Goal: Information Seeking & Learning: Learn about a topic

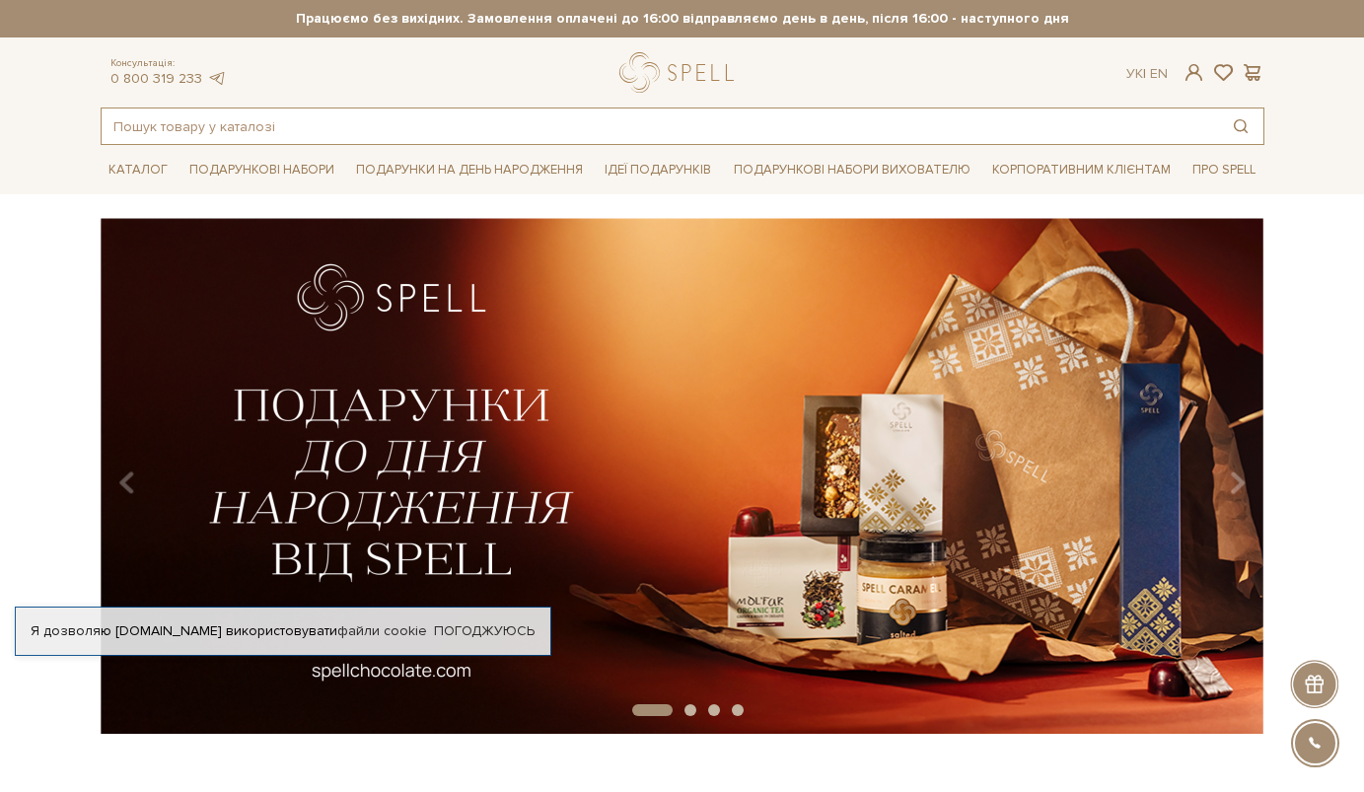
click at [1090, 112] on input "text" at bounding box center [660, 126] width 1116 height 36
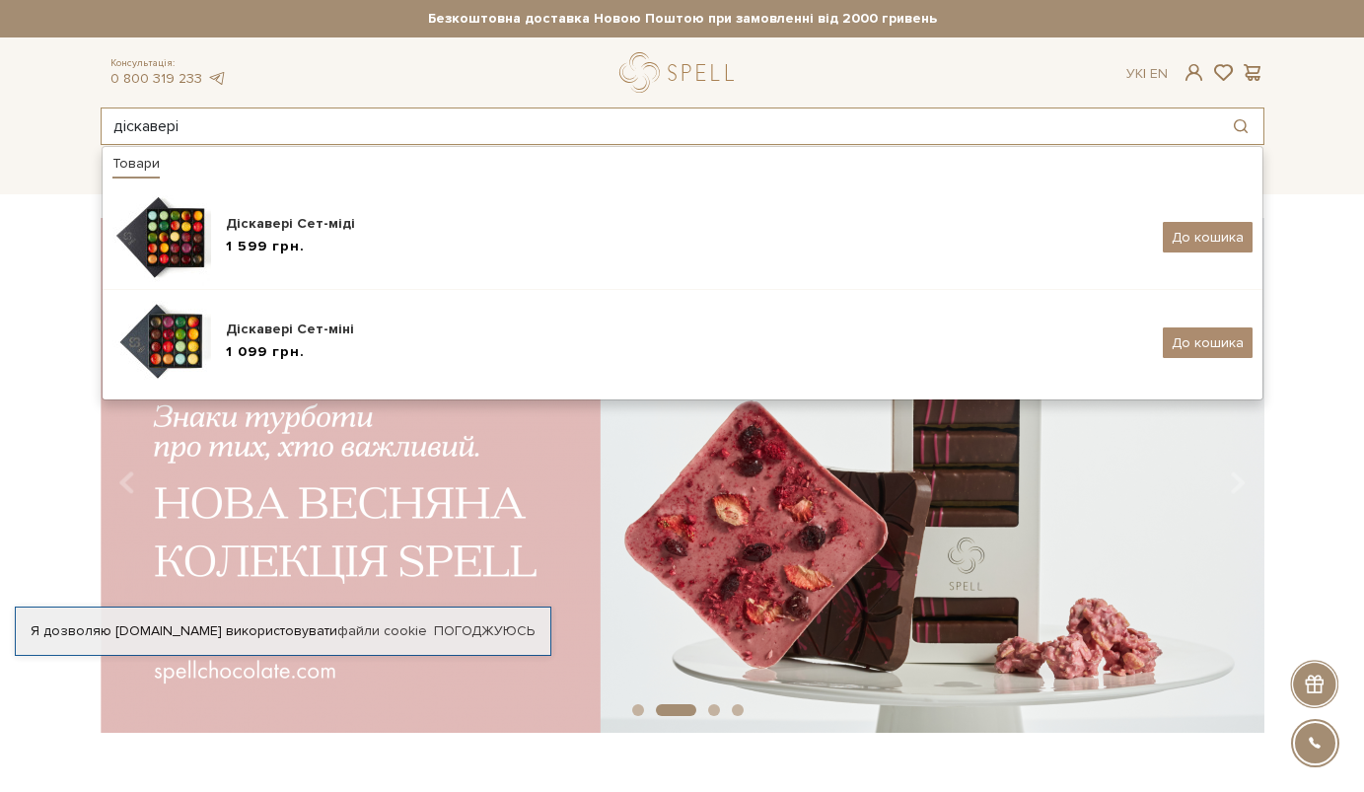
type input "діскавері"
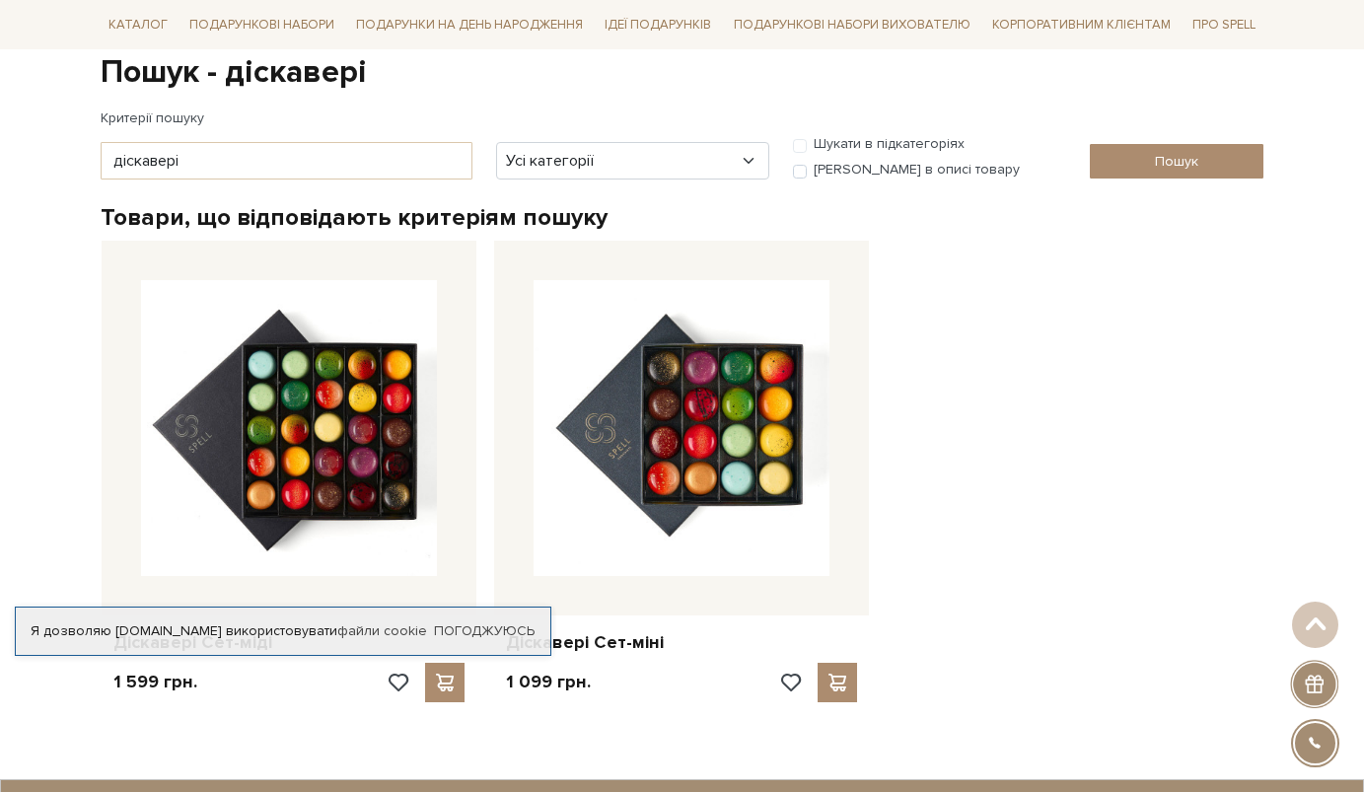
scroll to position [200, 0]
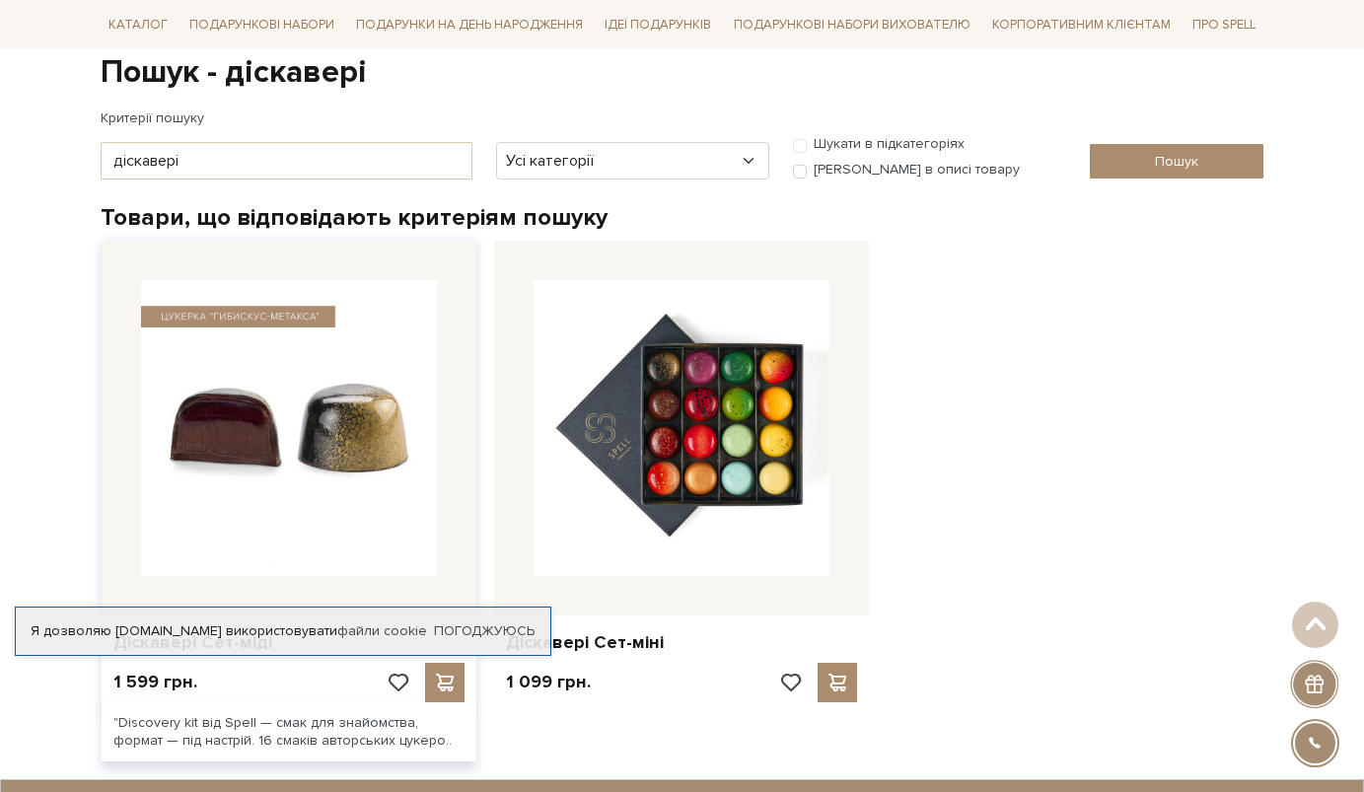
click at [226, 412] on img at bounding box center [289, 428] width 296 height 296
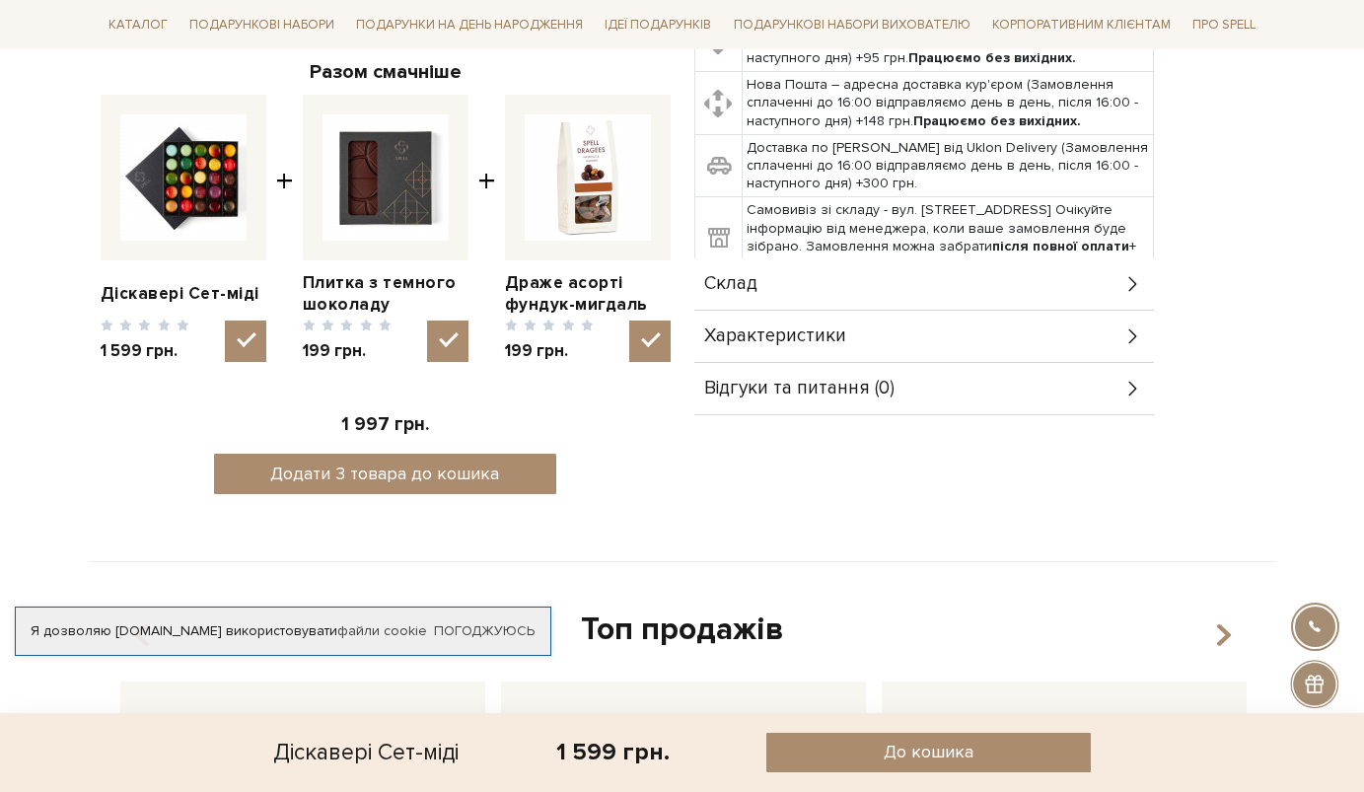
scroll to position [736, 0]
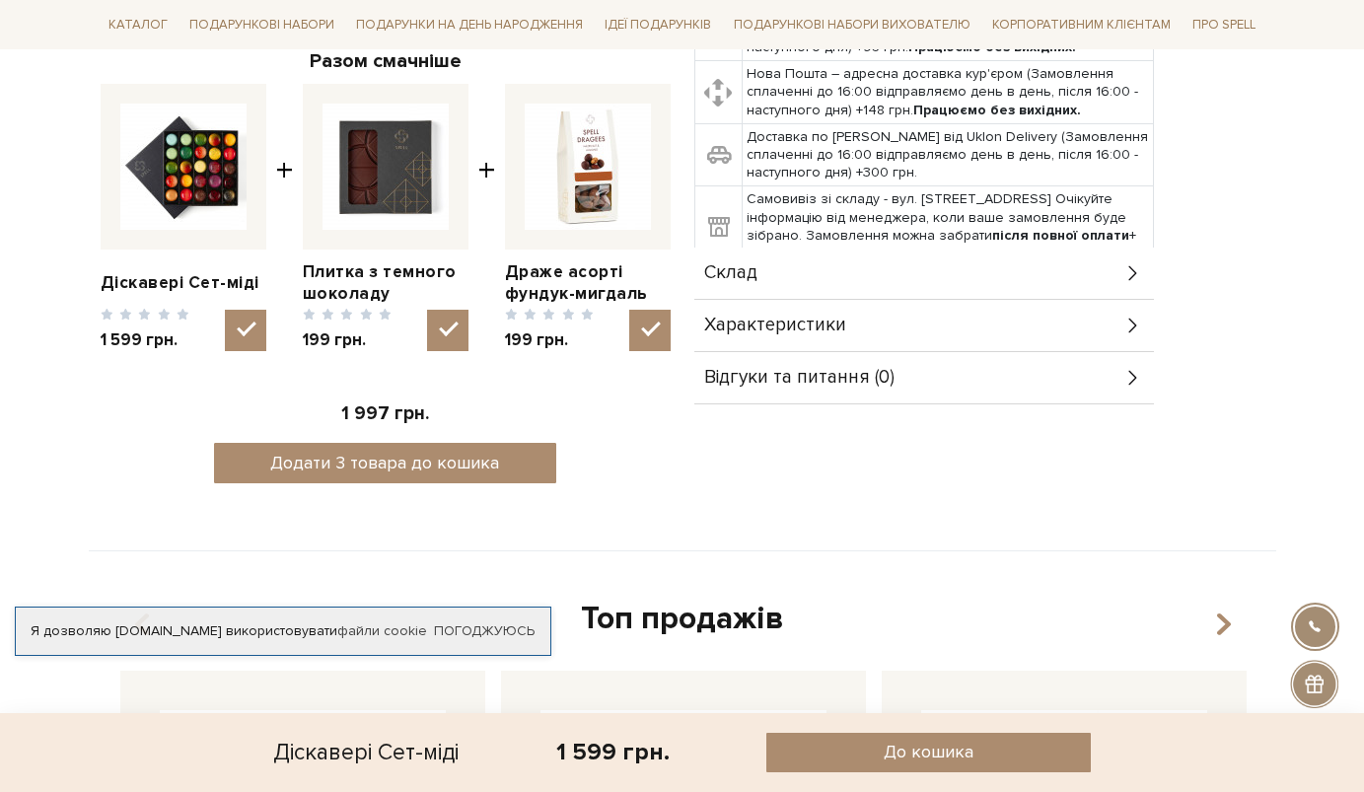
click at [966, 258] on div "Склад" at bounding box center [924, 273] width 460 height 51
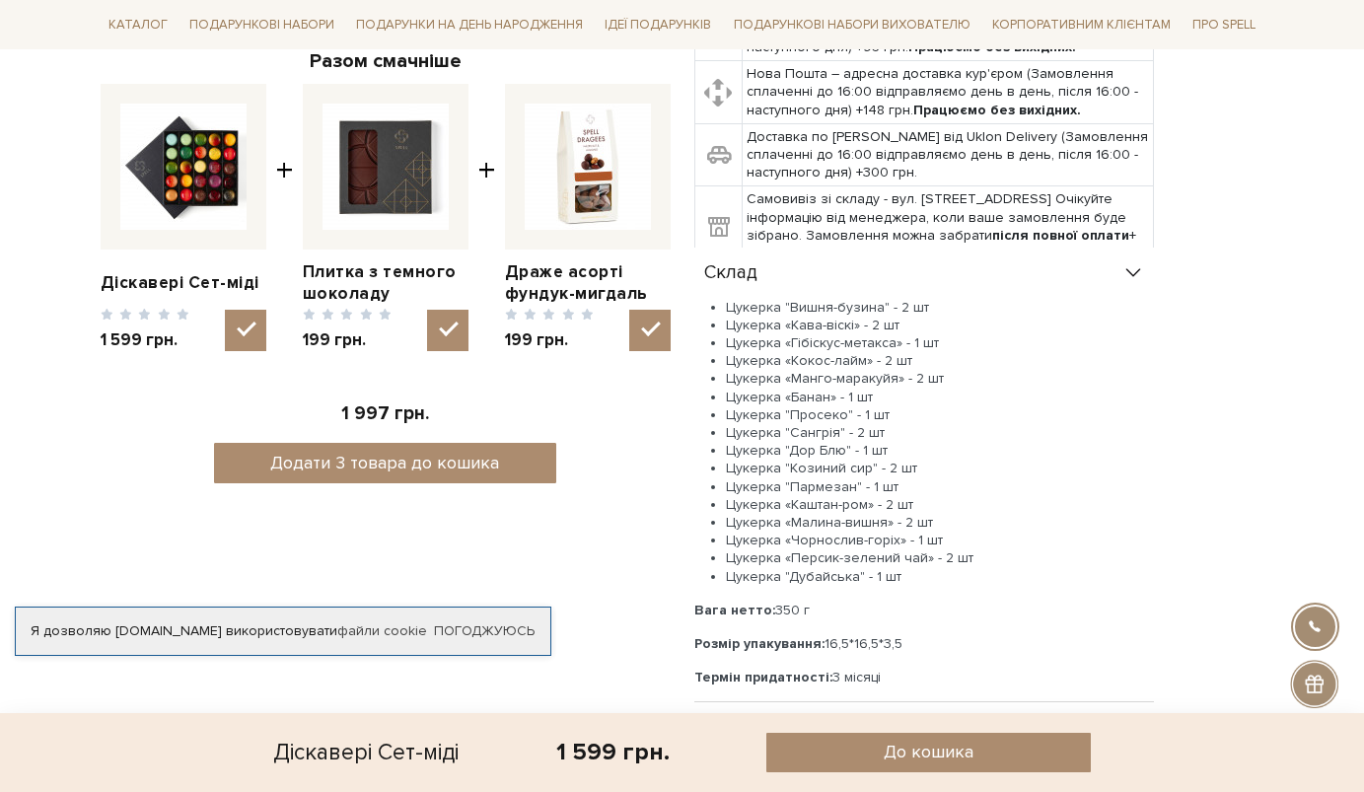
click at [1118, 250] on div "Склад" at bounding box center [924, 273] width 460 height 51
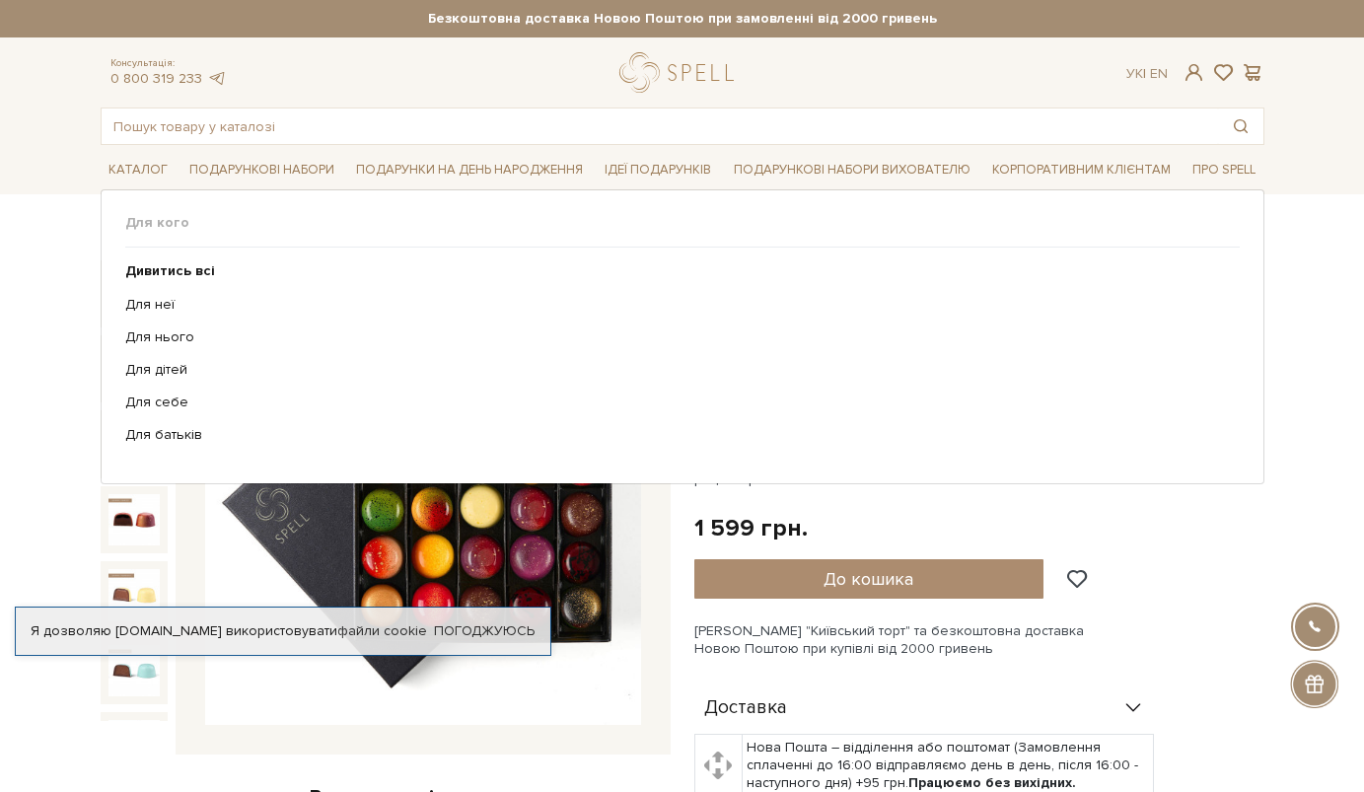
scroll to position [0, 0]
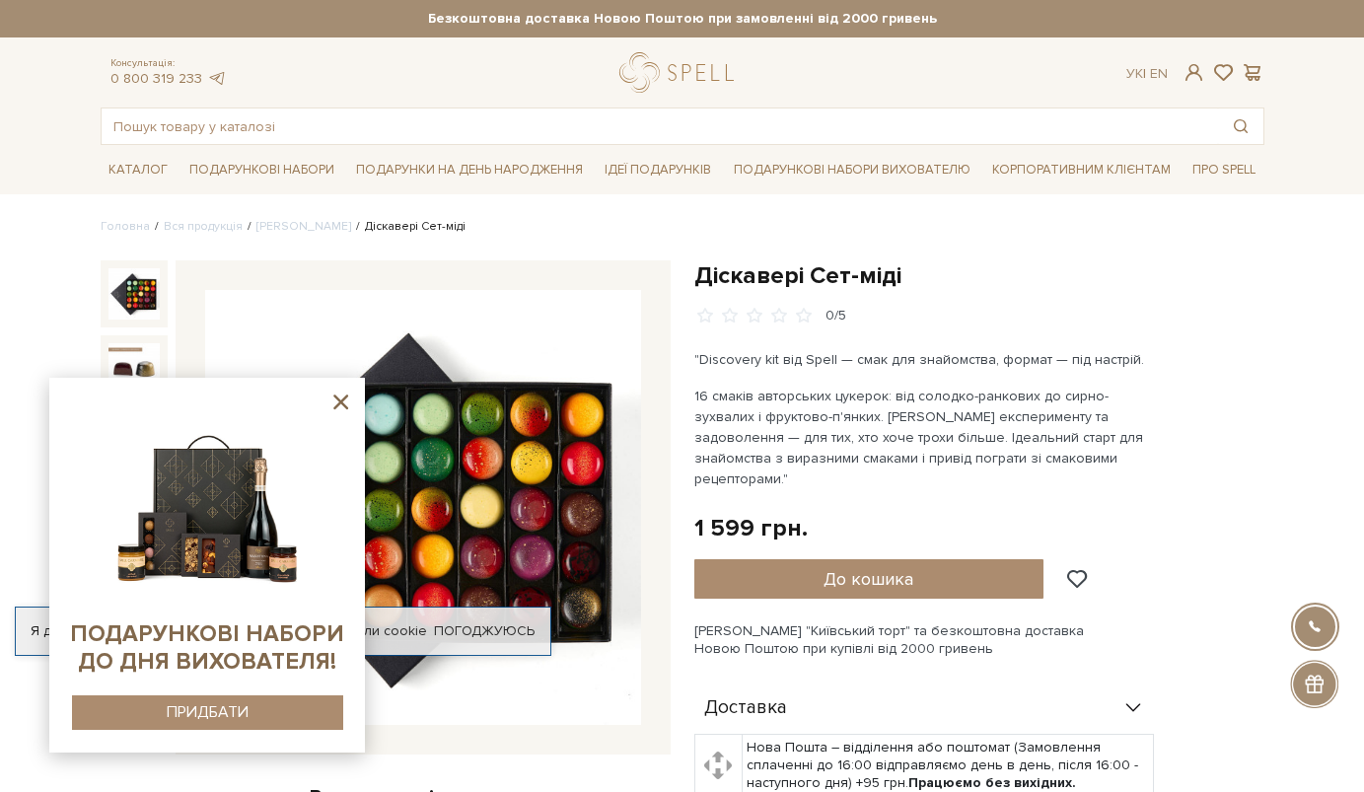
click at [290, 220] on link "[PERSON_NAME]" at bounding box center [303, 226] width 95 height 15
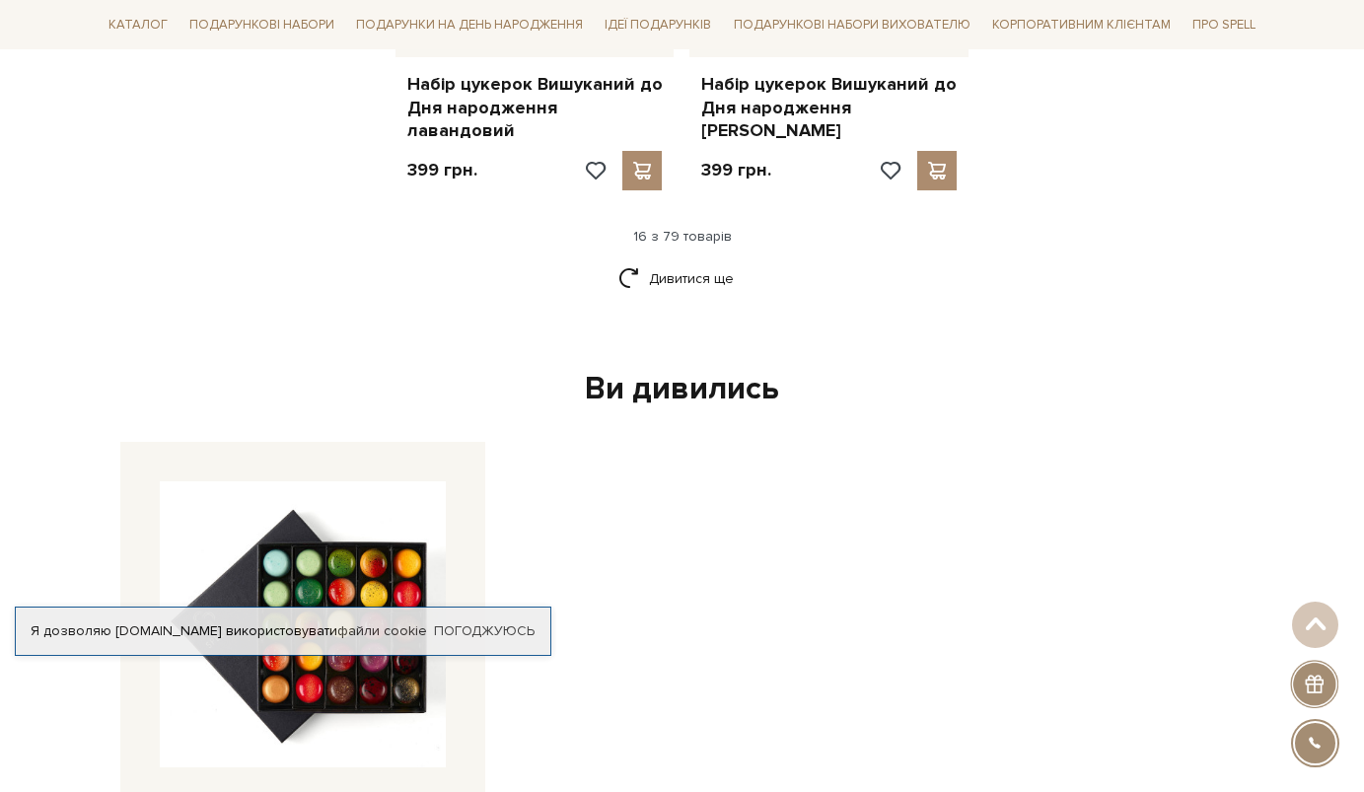
scroll to position [2543, 0]
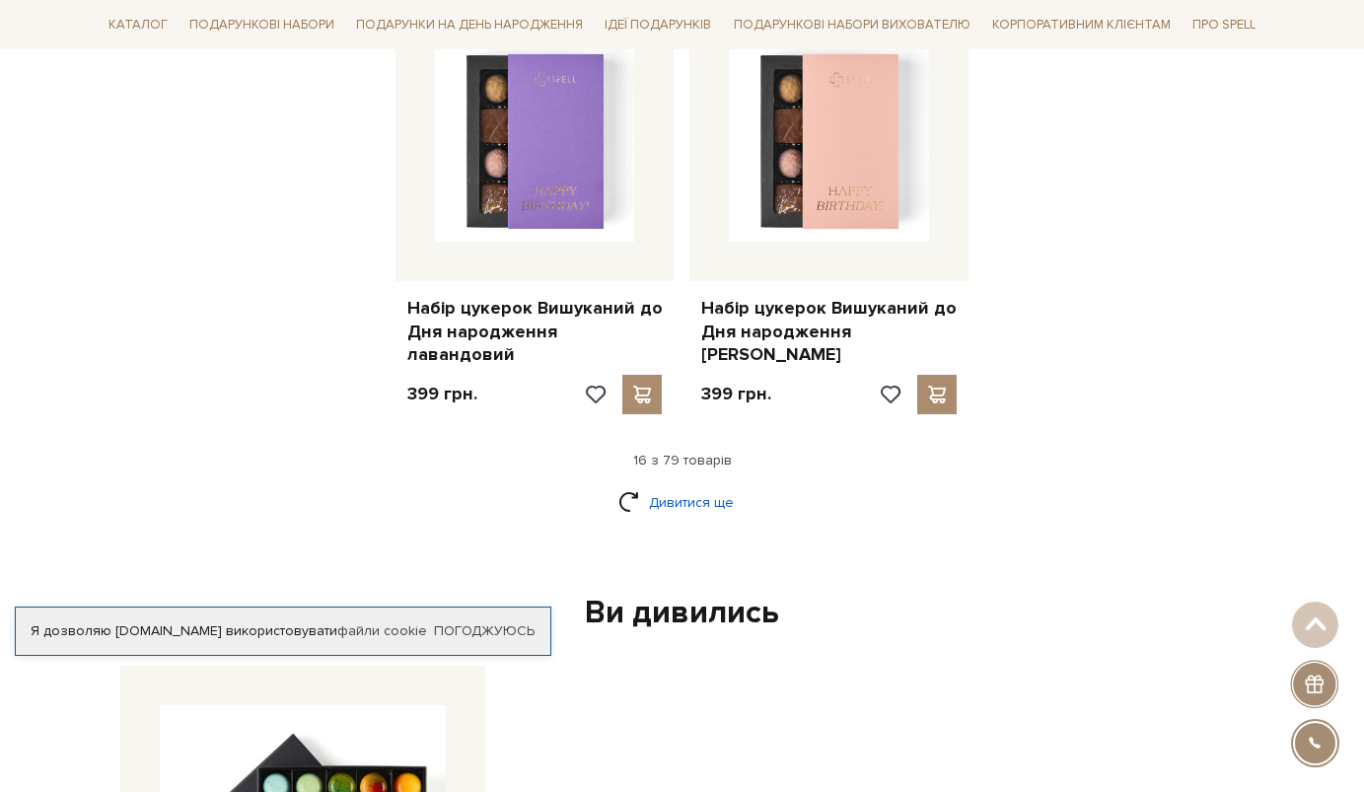
click at [694, 485] on link "Дивитися ще" at bounding box center [682, 502] width 128 height 35
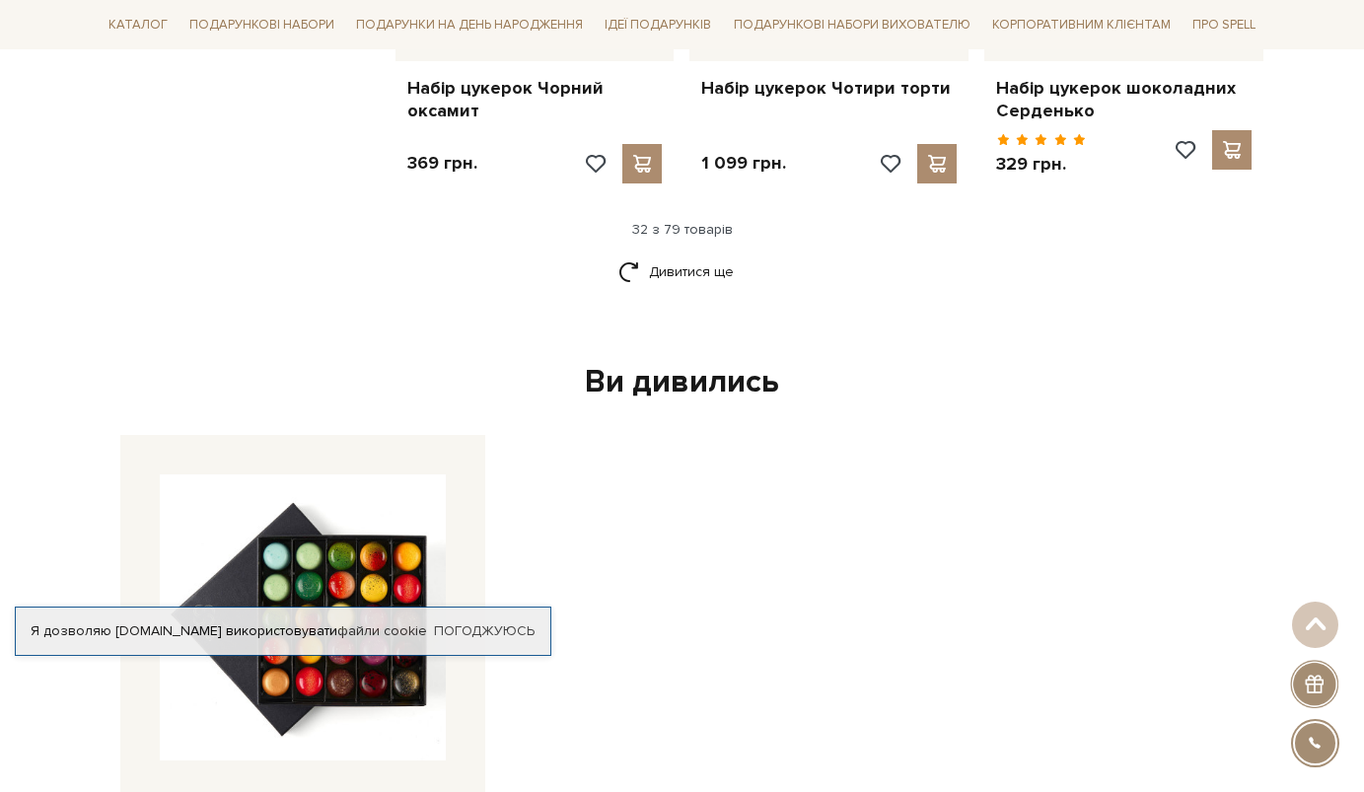
scroll to position [4759, 0]
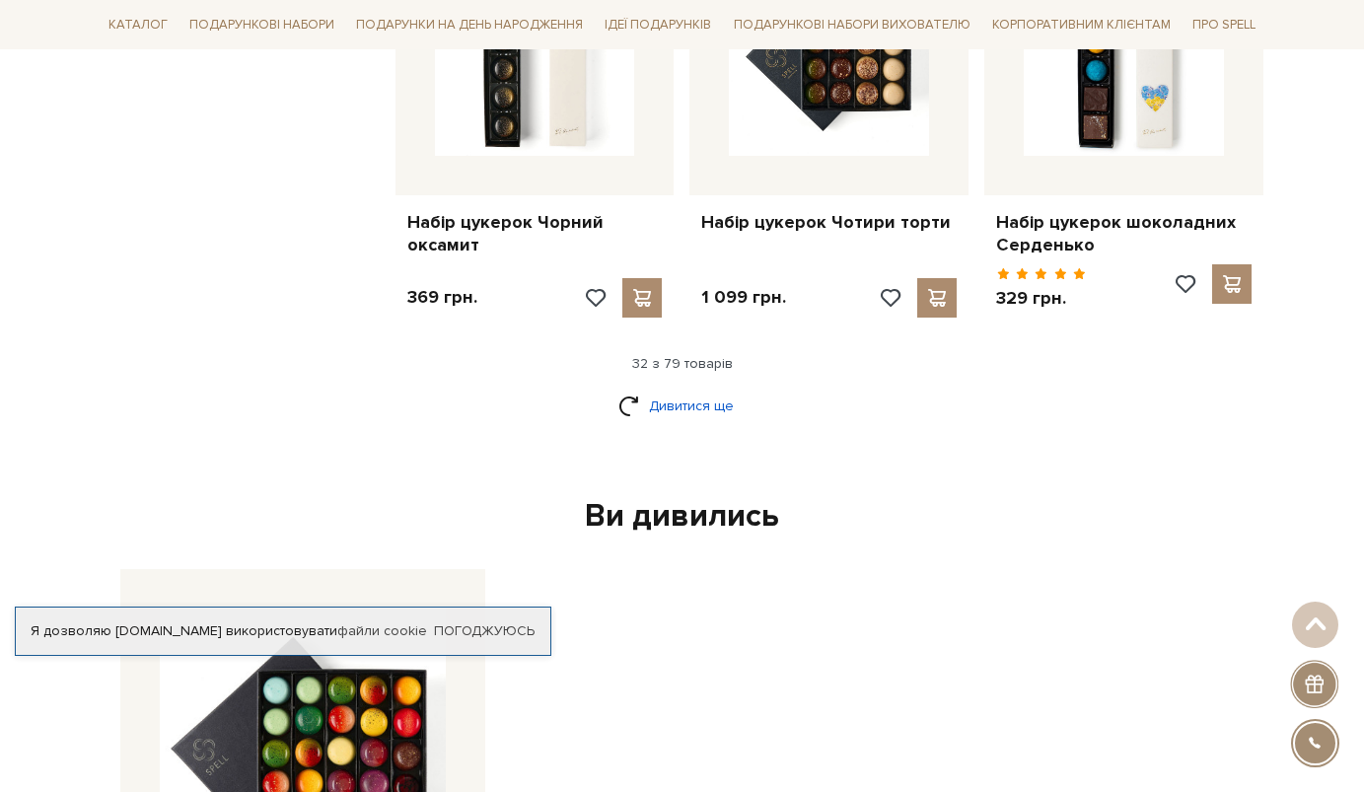
click at [709, 389] on link "Дивитися ще" at bounding box center [682, 406] width 128 height 35
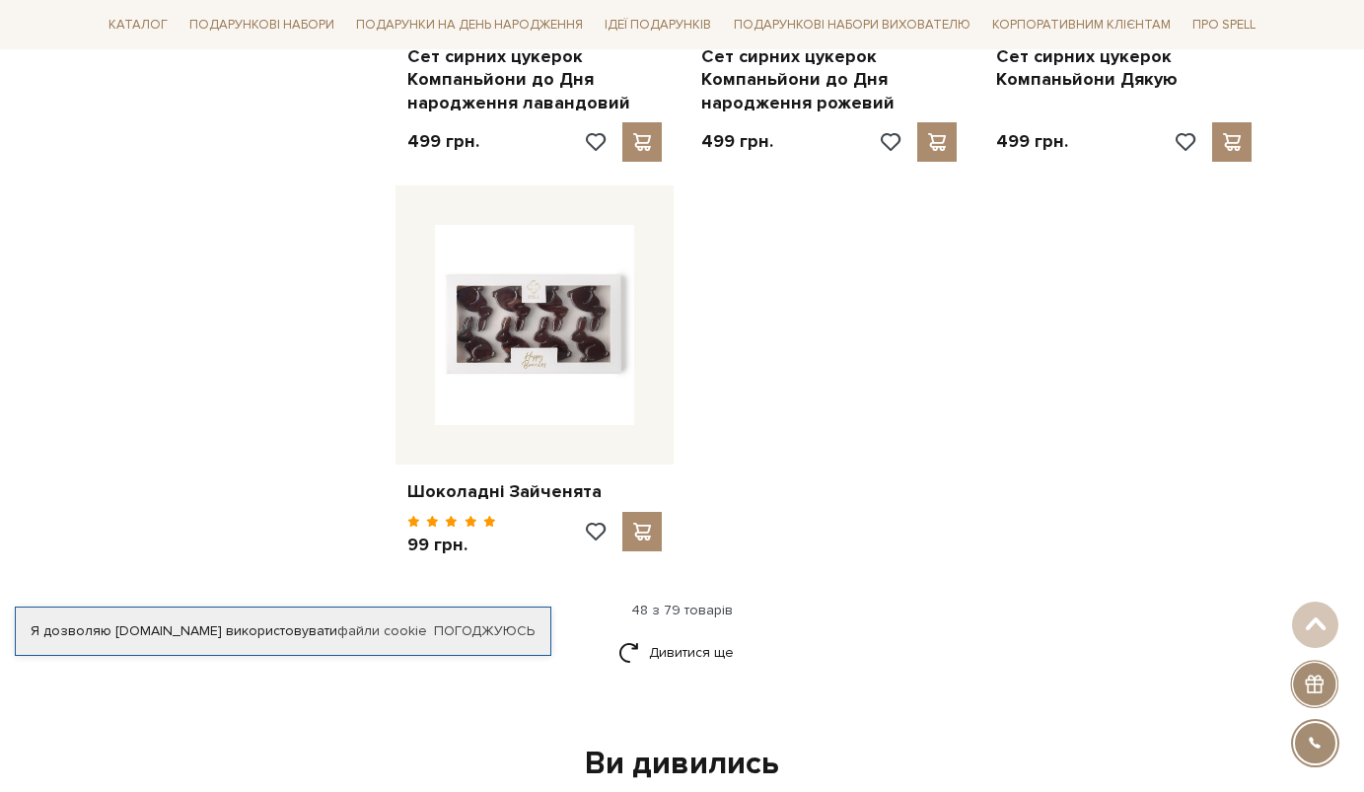
scroll to position [7533, 0]
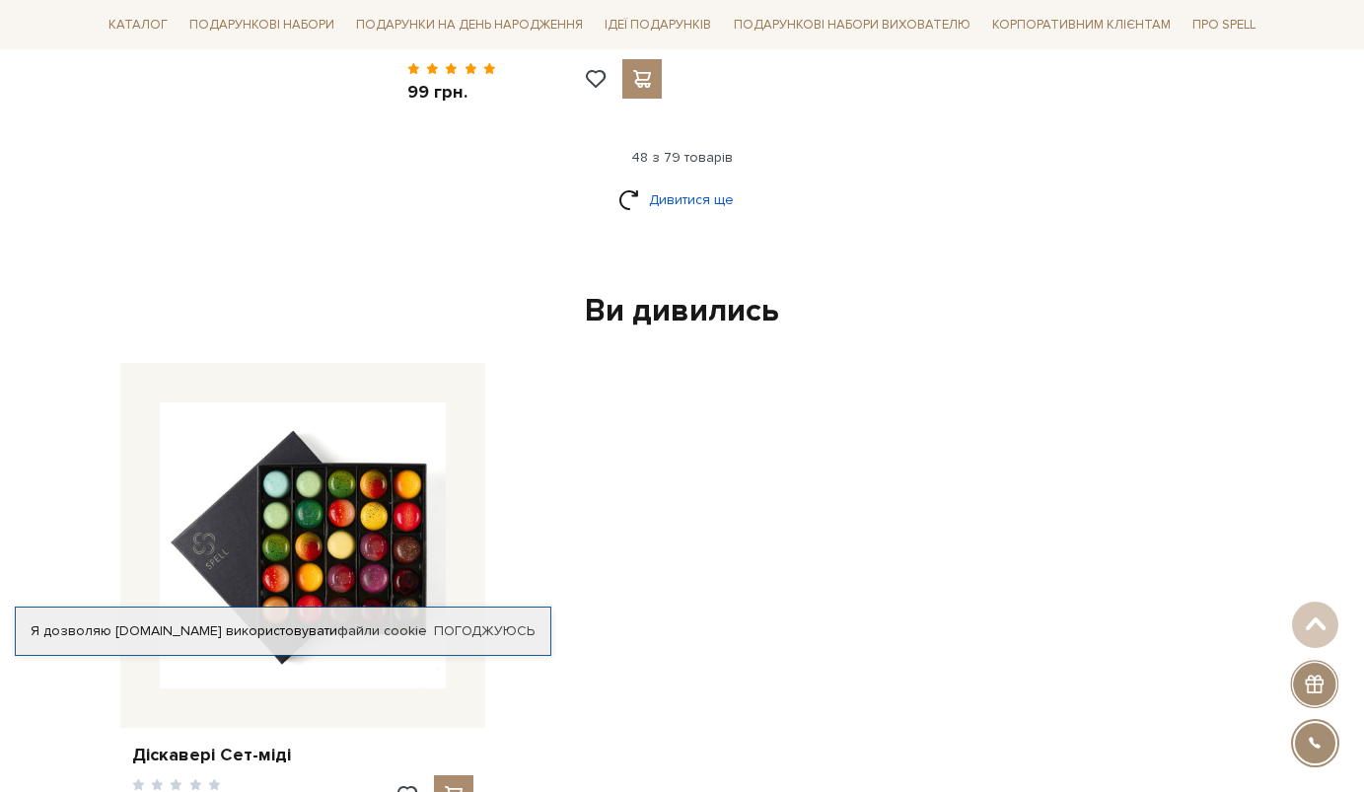
click at [672, 182] on link "Дивитися ще" at bounding box center [682, 199] width 128 height 35
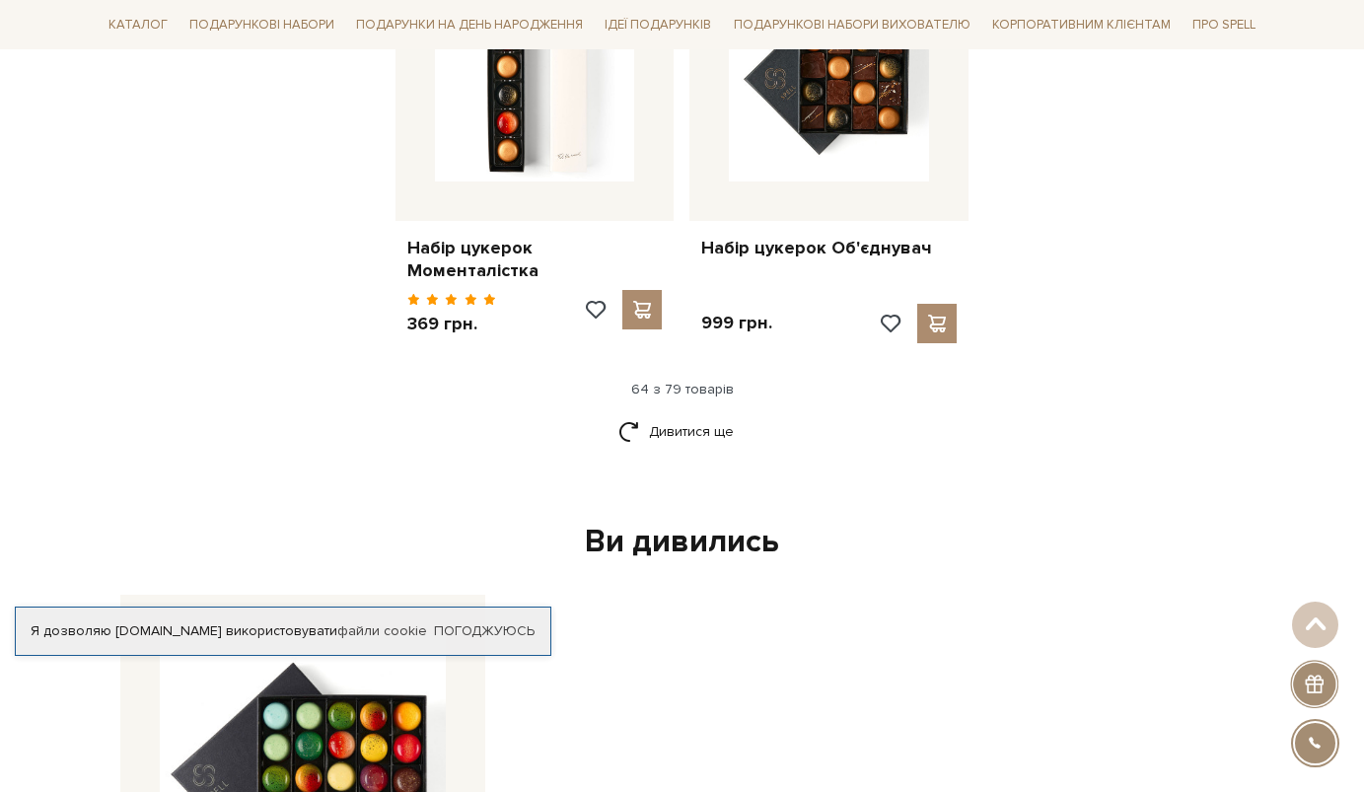
scroll to position [9604, 0]
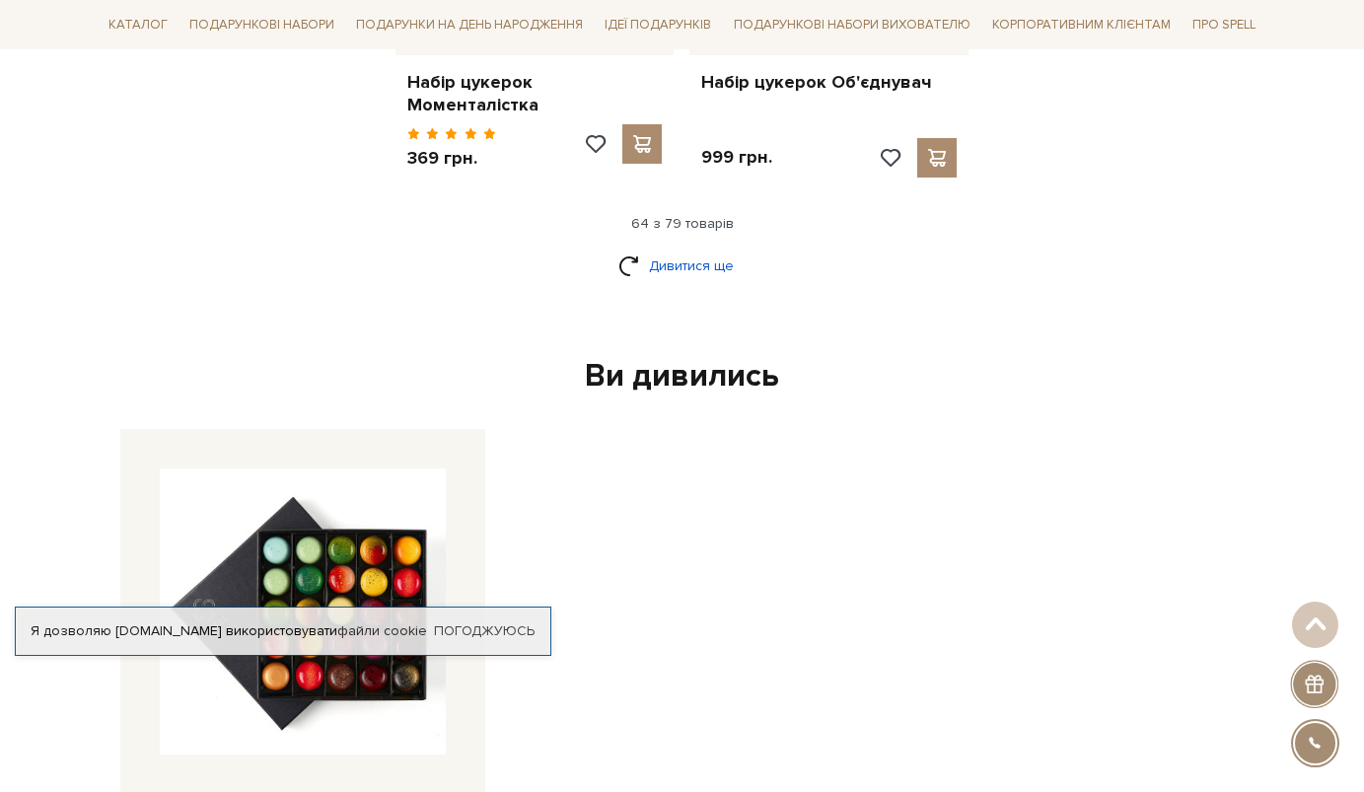
click at [682, 249] on link "Дивитися ще" at bounding box center [682, 266] width 128 height 35
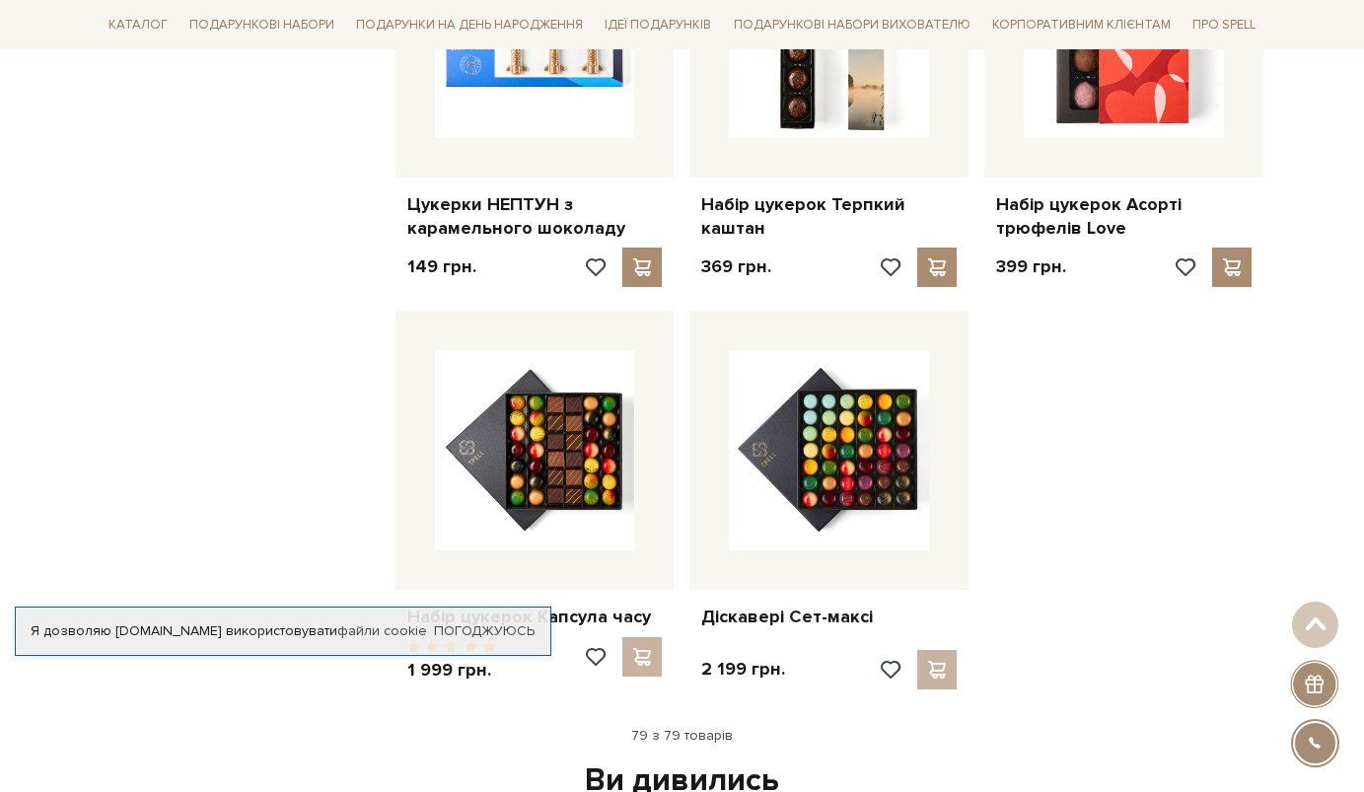
scroll to position [11187, 0]
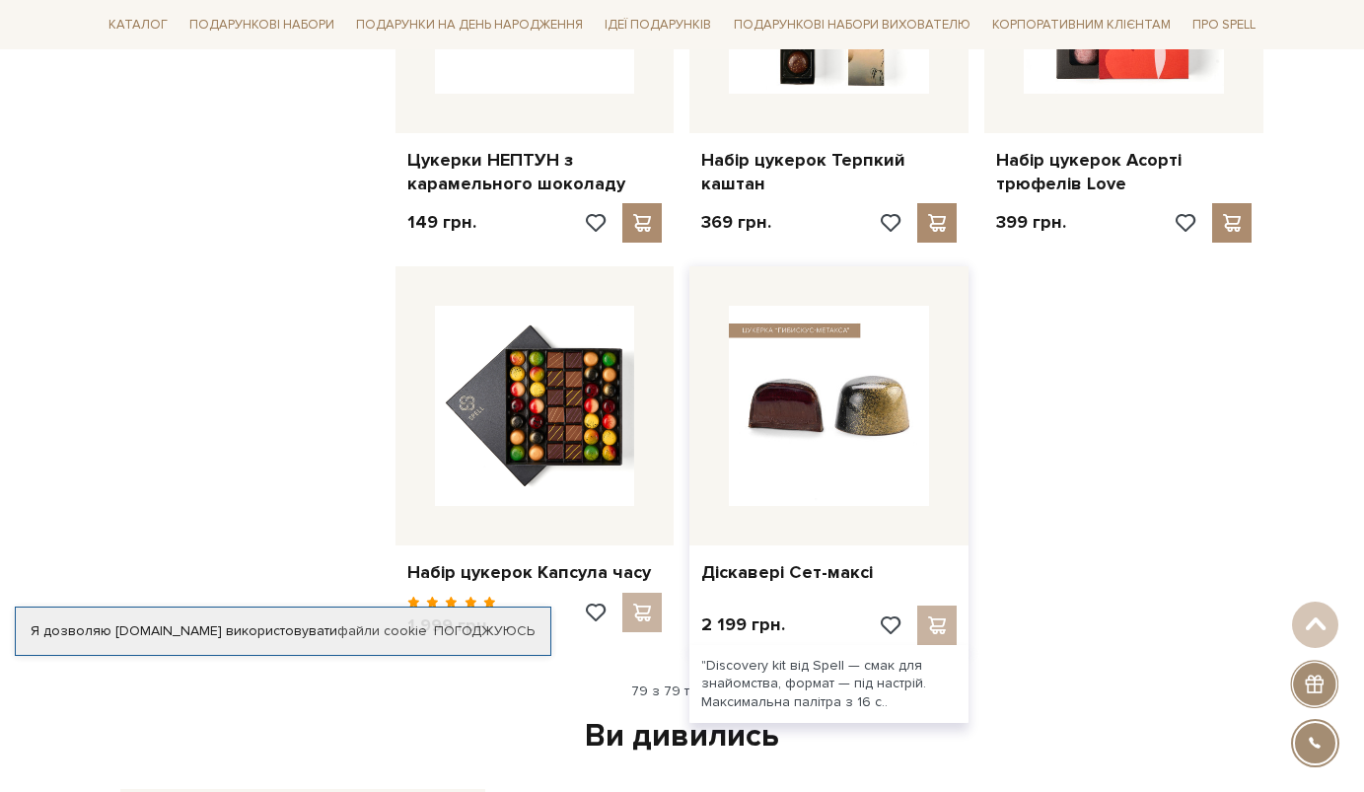
click at [814, 322] on img at bounding box center [829, 406] width 200 height 200
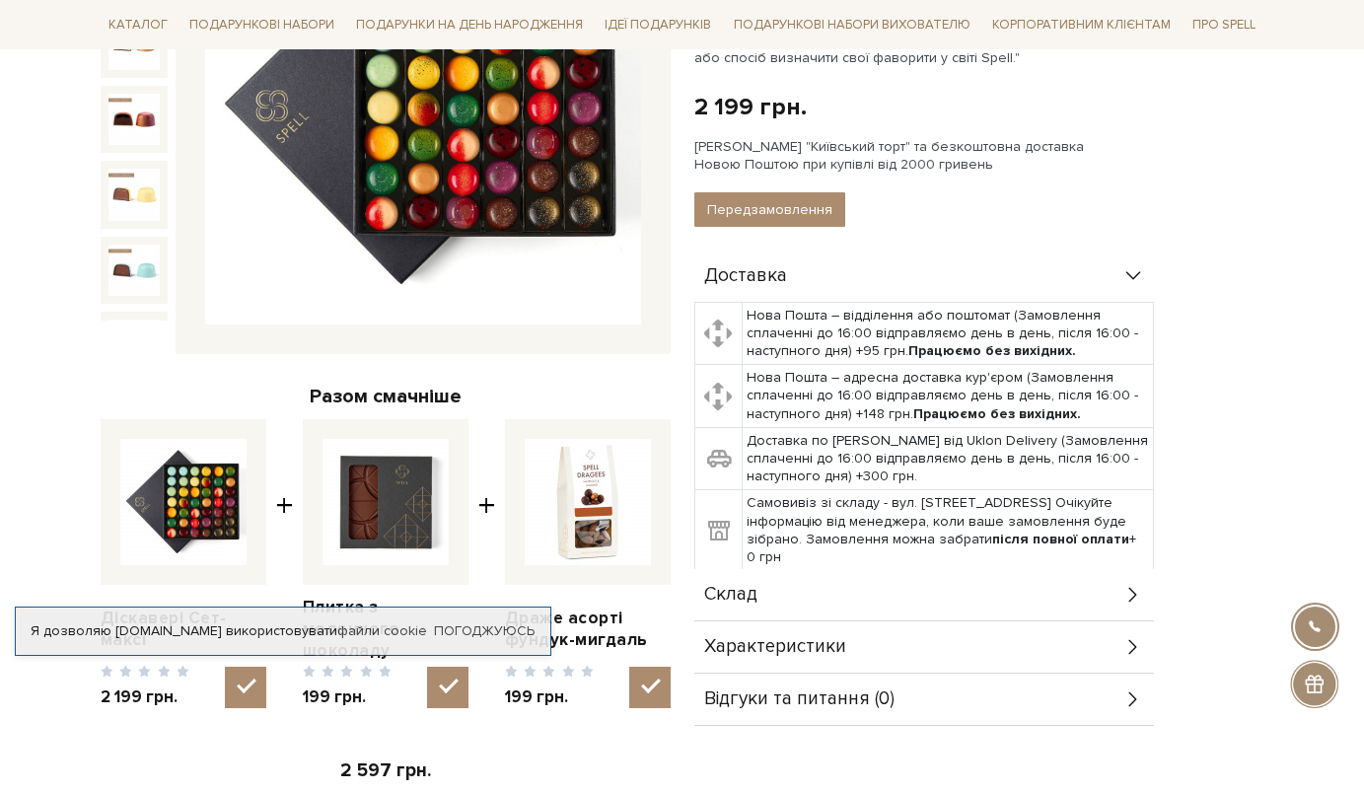
scroll to position [428, 0]
